Goal: Task Accomplishment & Management: Manage account settings

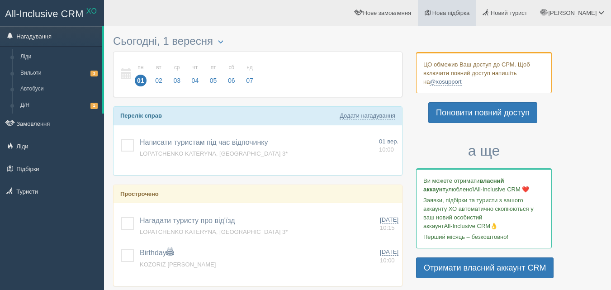
click at [470, 15] on span "Нова підбірка" at bounding box center [452, 13] width 38 height 7
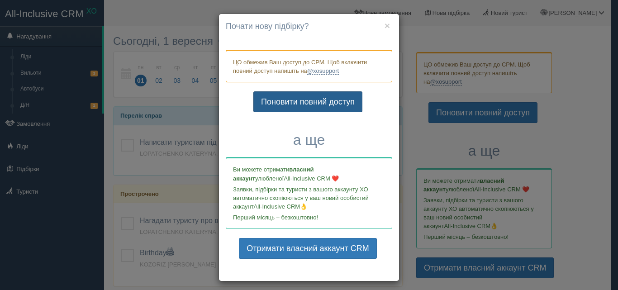
click at [320, 105] on link "Поновити повний доступ" at bounding box center [307, 101] width 109 height 21
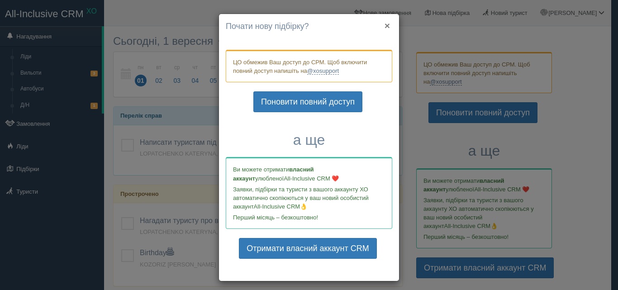
click at [385, 27] on button "×" at bounding box center [387, 26] width 5 height 10
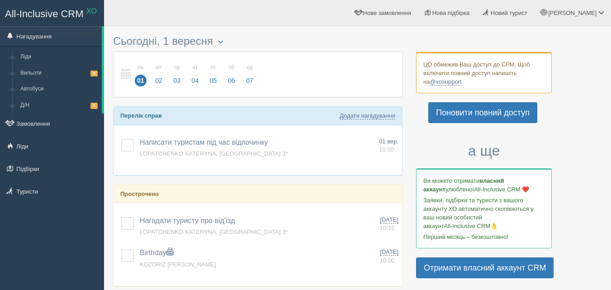
click at [470, 10] on span "Нова підбірка" at bounding box center [452, 13] width 38 height 7
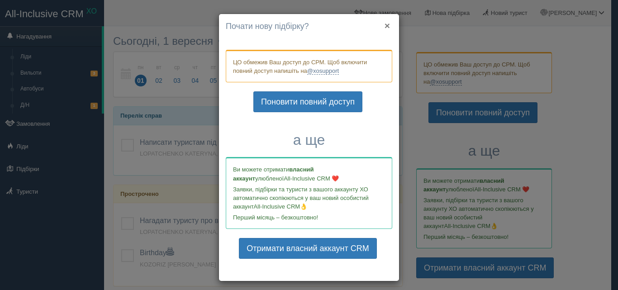
click at [385, 26] on button "×" at bounding box center [387, 26] width 5 height 10
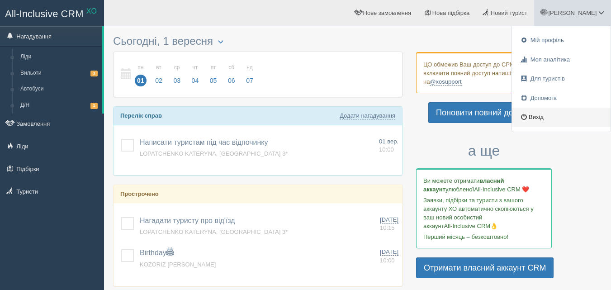
click at [546, 113] on link "Вихід" at bounding box center [561, 117] width 99 height 19
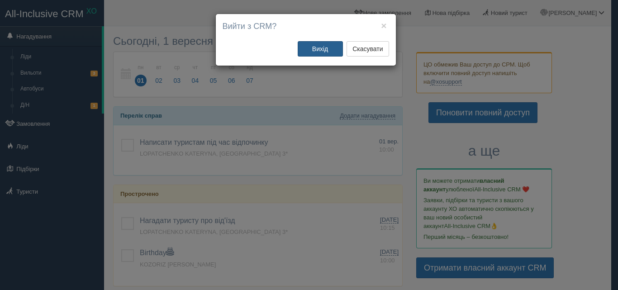
click at [314, 53] on button "Вихід" at bounding box center [320, 48] width 45 height 15
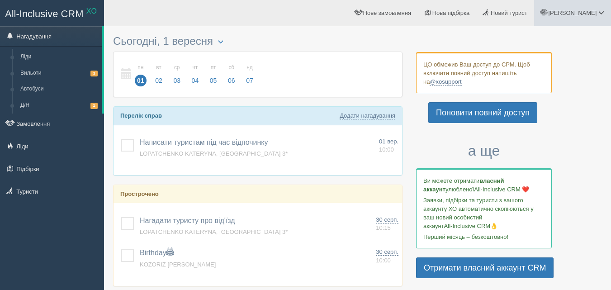
click at [602, 19] on link "[PERSON_NAME]" at bounding box center [572, 13] width 77 height 26
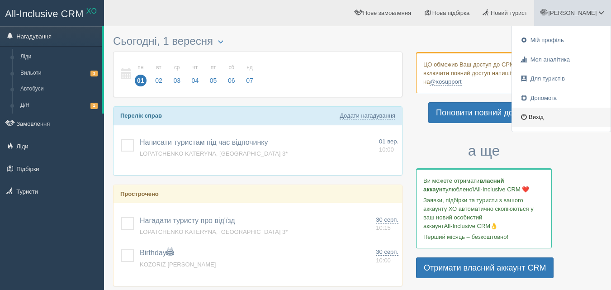
click at [549, 123] on link "Вихід" at bounding box center [561, 117] width 99 height 19
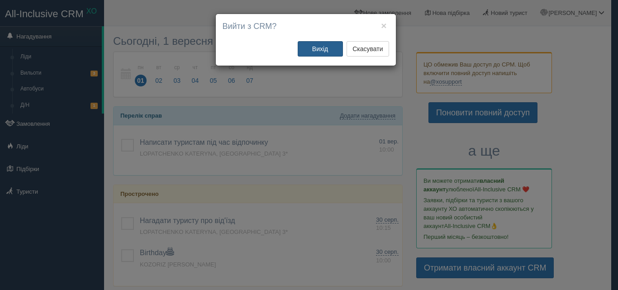
click at [332, 52] on button "Вихід" at bounding box center [320, 48] width 45 height 15
